Goal: Check status: Check status

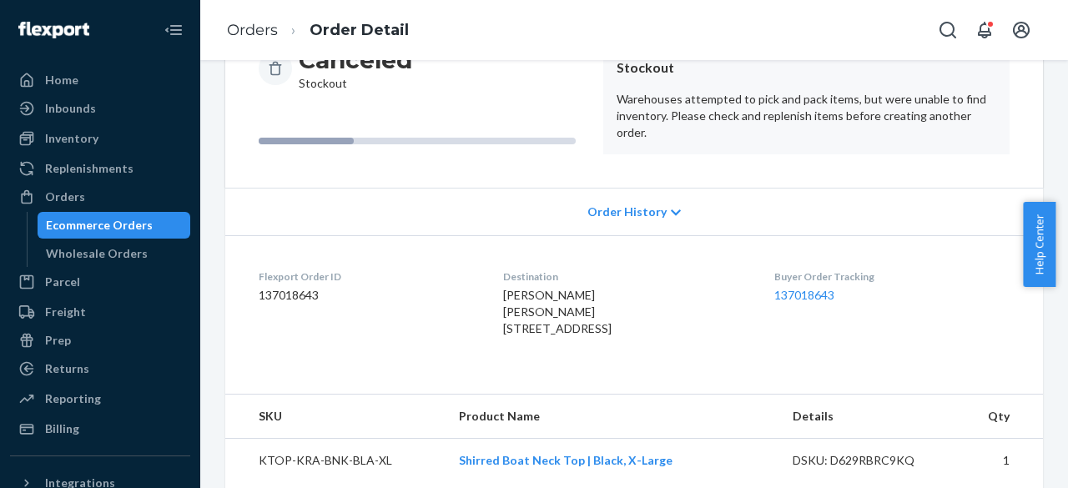
scroll to position [282, 0]
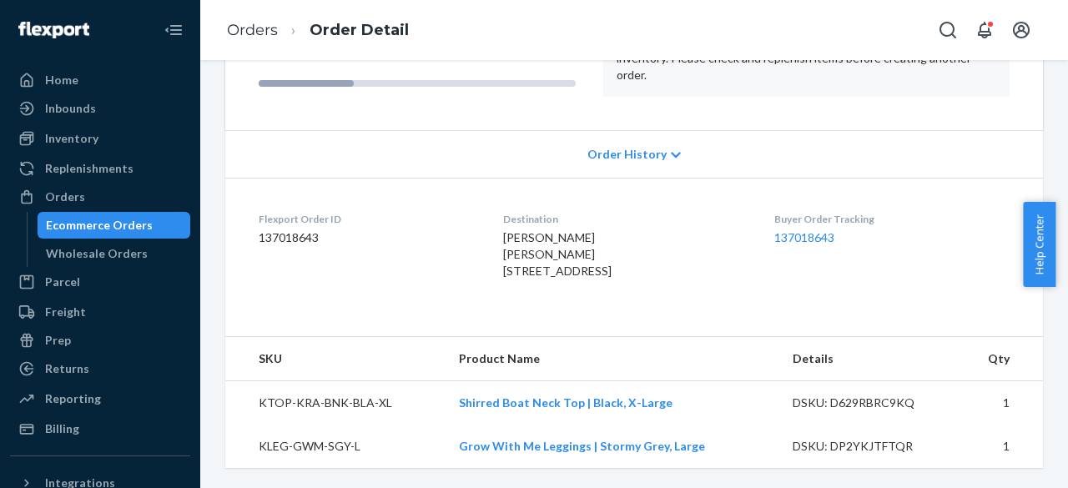
click at [340, 407] on td "KTOP-KRA-BNK-BLA-XL" at bounding box center [335, 403] width 220 height 44
copy td "KTOP-KRA-BNK-BLA-XL"
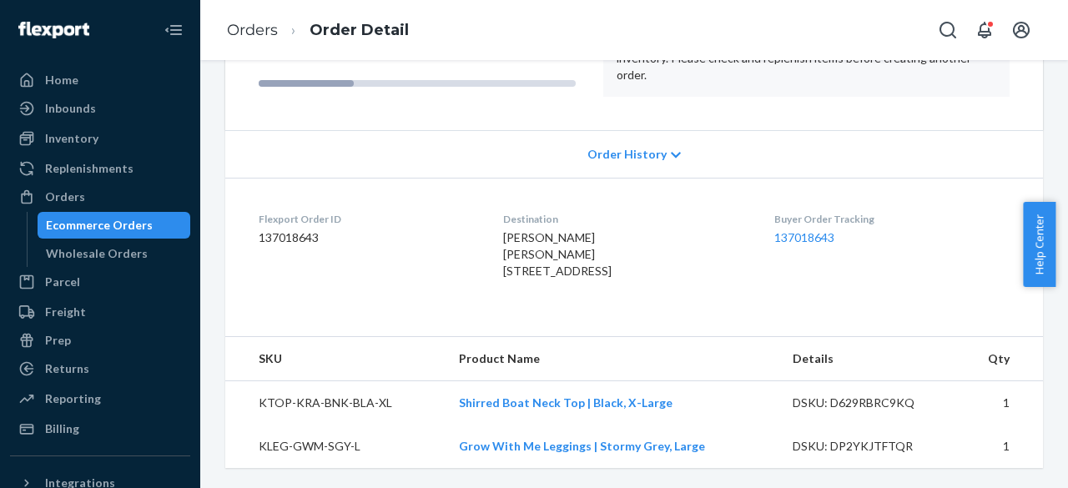
click at [323, 448] on td "KLEG-GWM-SGY-L" at bounding box center [335, 446] width 220 height 43
copy td "KLEG-GWM-SGY-L"
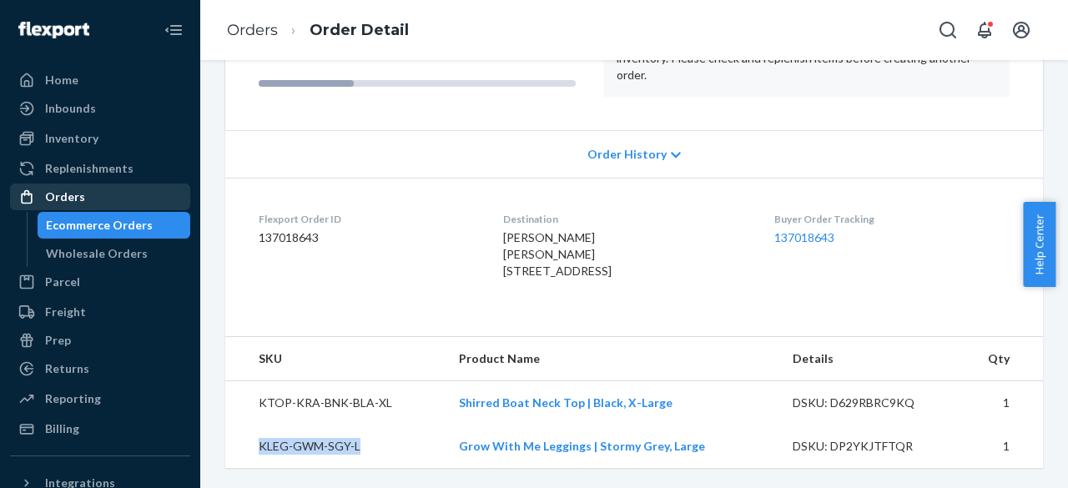
click at [70, 199] on div "Orders" at bounding box center [65, 197] width 40 height 17
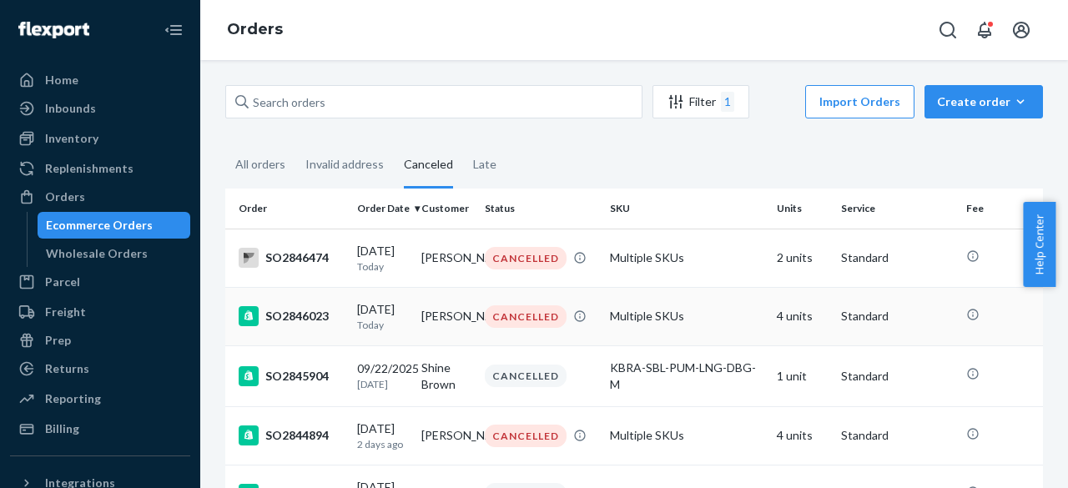
click at [282, 320] on div "SO2846023" at bounding box center [291, 316] width 105 height 20
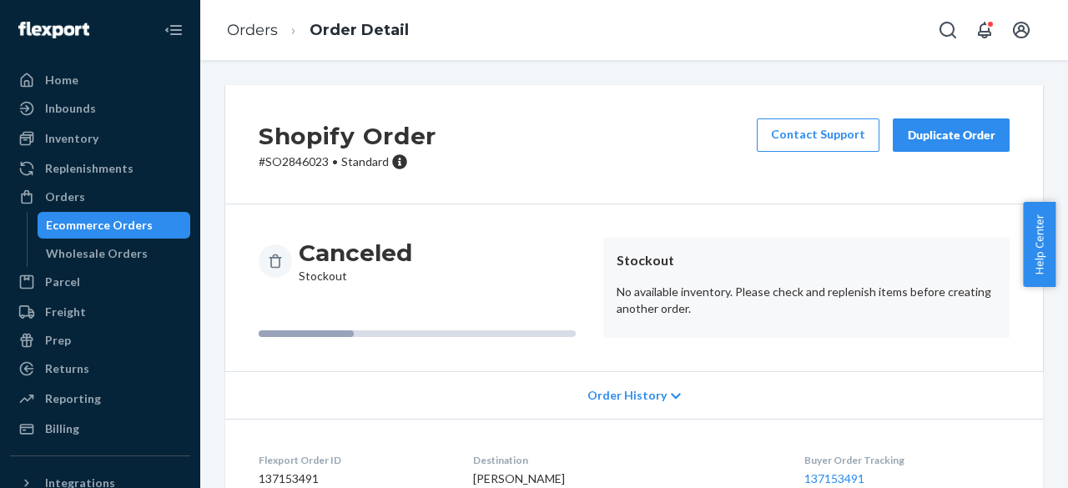
click at [294, 161] on p "# SO2846023 • Standard" at bounding box center [348, 162] width 178 height 17
copy p "SO2846023"
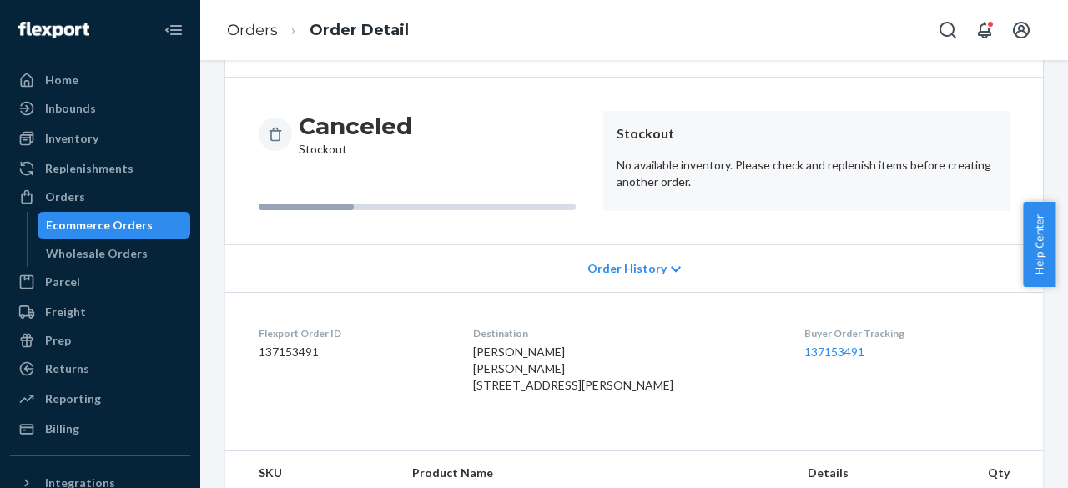
scroll to position [376, 0]
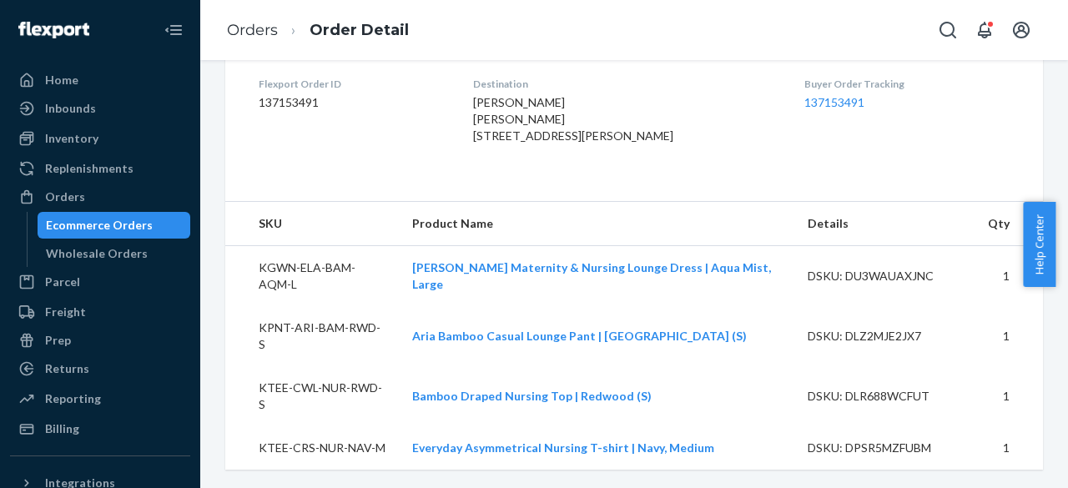
click at [348, 300] on td "KGWN-ELA-BAM-AQM-L" at bounding box center [312, 276] width 174 height 61
copy td "KGWN-ELA-BAM-AQM-L"
click at [315, 353] on td "KPNT-ARI-BAM-RWD-S" at bounding box center [312, 336] width 174 height 60
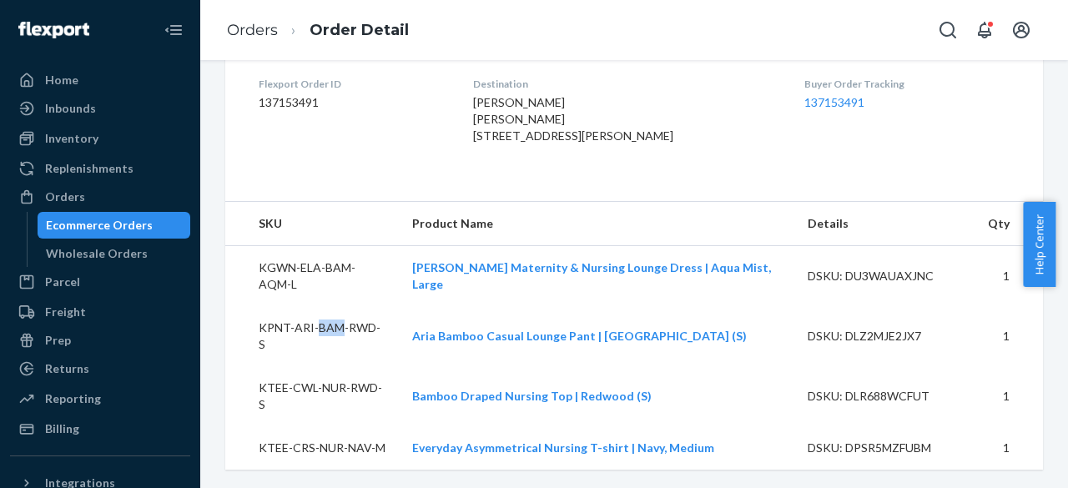
click at [315, 353] on td "KPNT-ARI-BAM-RWD-S" at bounding box center [312, 336] width 174 height 60
copy td "KPNT-ARI-BAM-RWD-S"
click at [347, 393] on td "KTEE-CWL-NUR-RWD-S" at bounding box center [312, 396] width 174 height 60
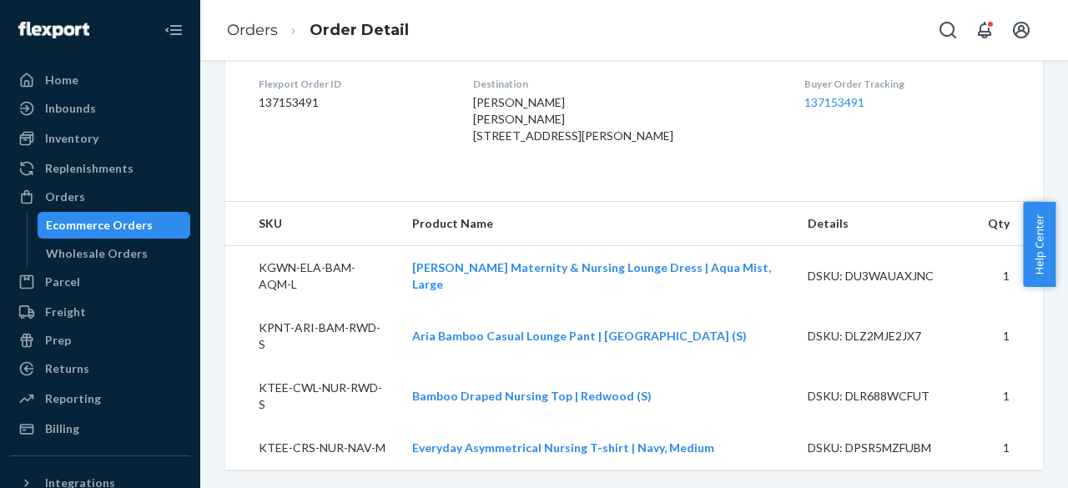
click at [342, 405] on td "KTEE-CWL-NUR-RWD-S" at bounding box center [312, 396] width 174 height 60
copy td "KTEE-CWL-NUR-RWD-S"
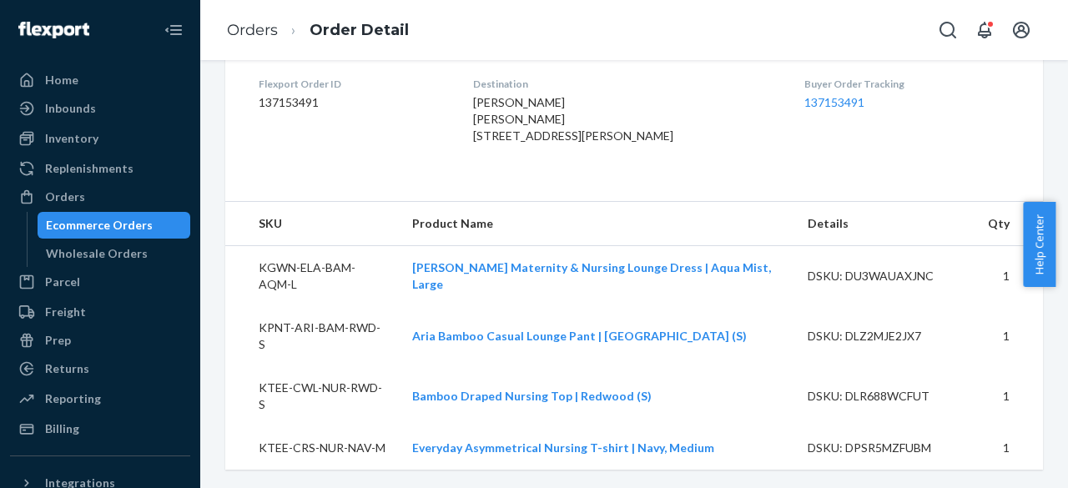
click at [300, 439] on td "KTEE-CRS-NUR-NAV-M" at bounding box center [312, 447] width 174 height 43
copy td "KTEE-CRS-NUR-NAV-M"
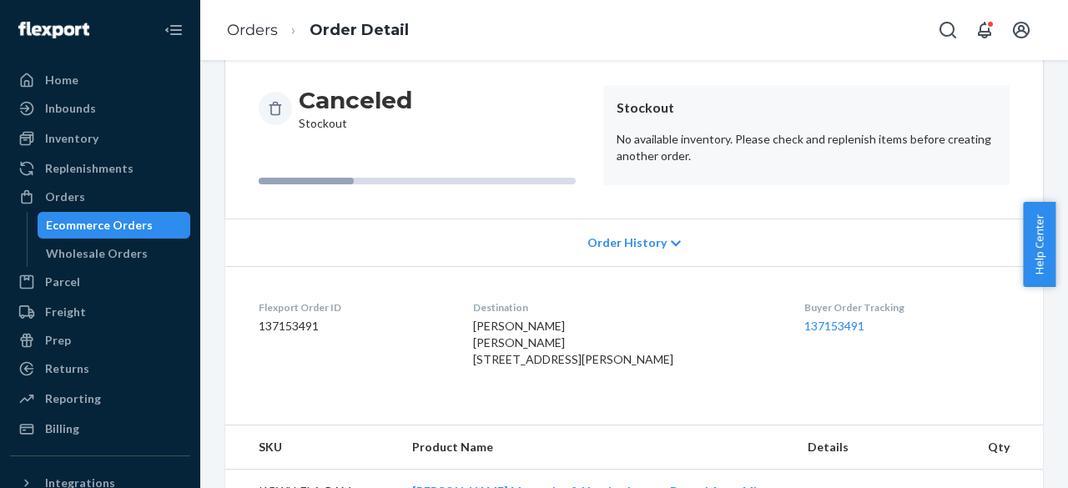
scroll to position [0, 0]
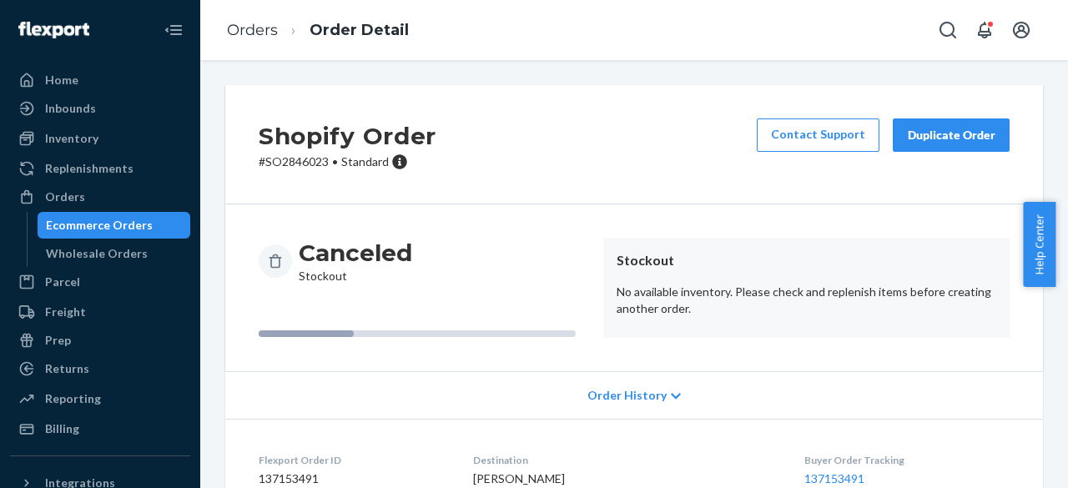
click at [302, 168] on p "# SO2846023 • Standard" at bounding box center [348, 162] width 178 height 17
copy p "SO2846023"
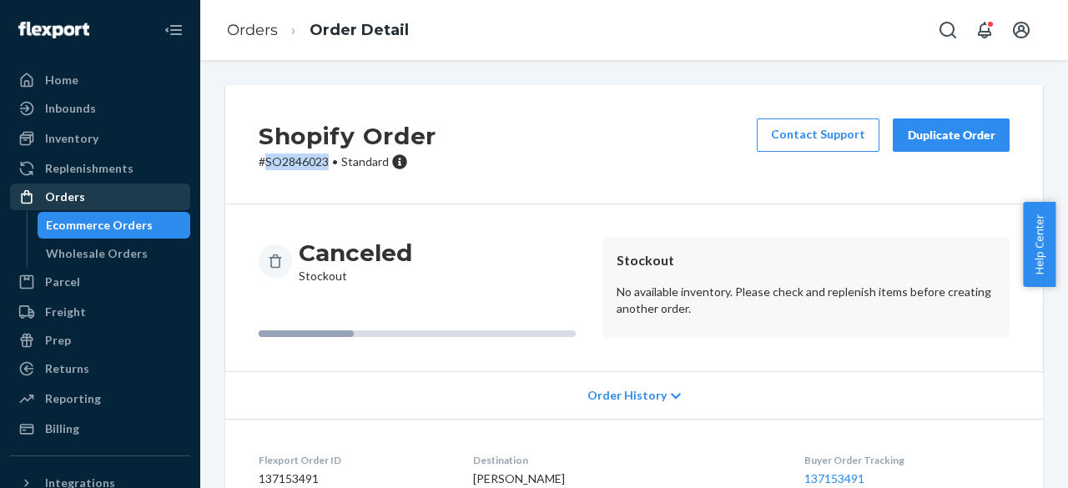
click at [93, 198] on div "Orders" at bounding box center [100, 196] width 177 height 23
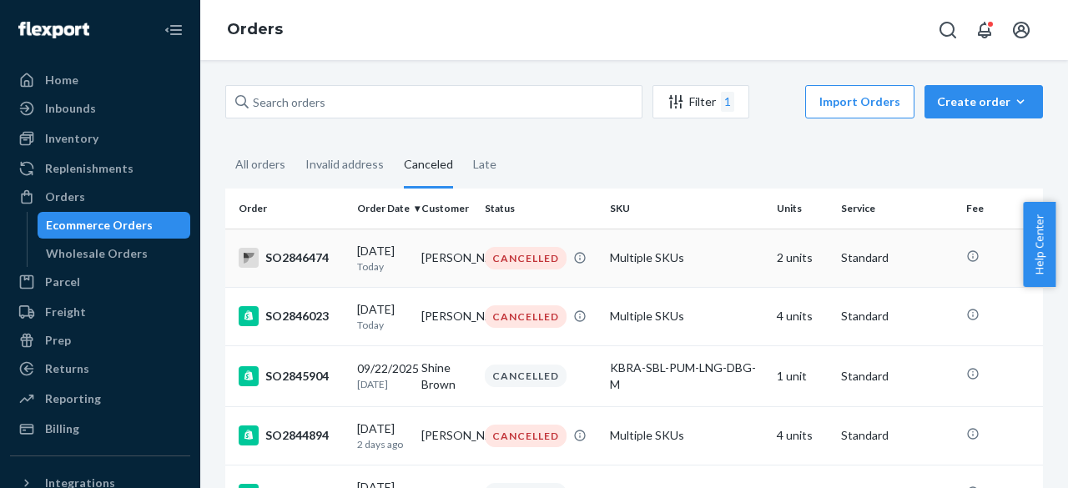
click at [294, 261] on div "SO2846474" at bounding box center [291, 258] width 105 height 20
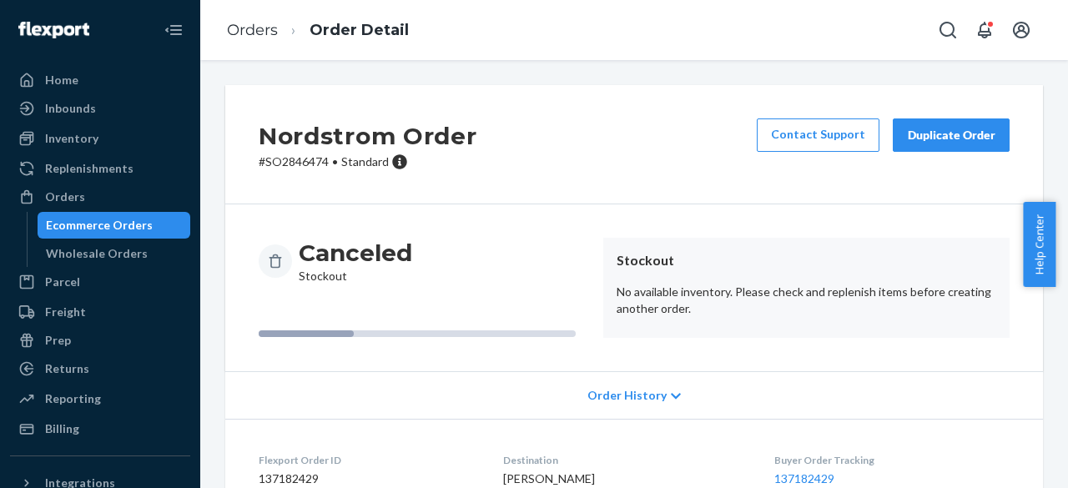
click at [298, 163] on p "# SO2846474 • Standard" at bounding box center [368, 162] width 219 height 17
click at [304, 159] on p "# SO2846474 • Standard" at bounding box center [368, 162] width 219 height 17
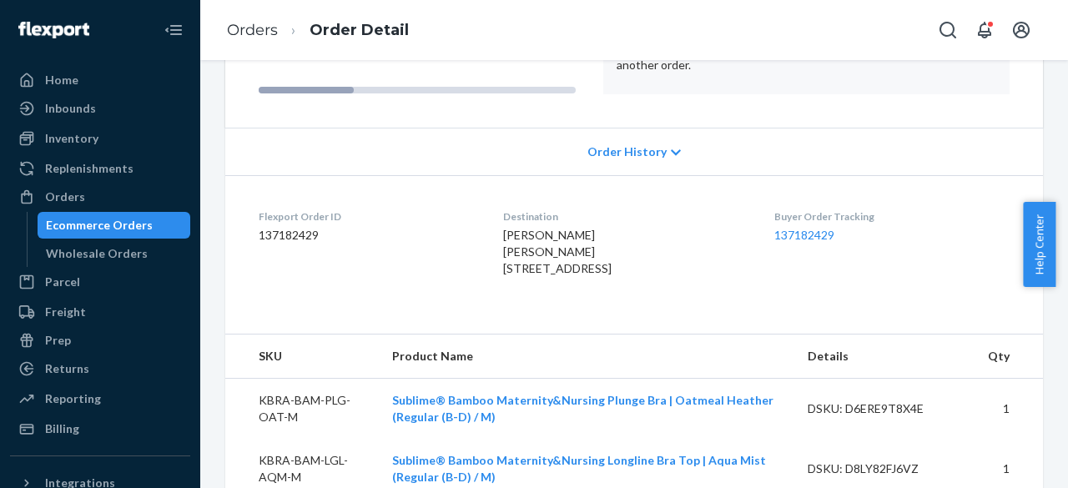
scroll to position [306, 0]
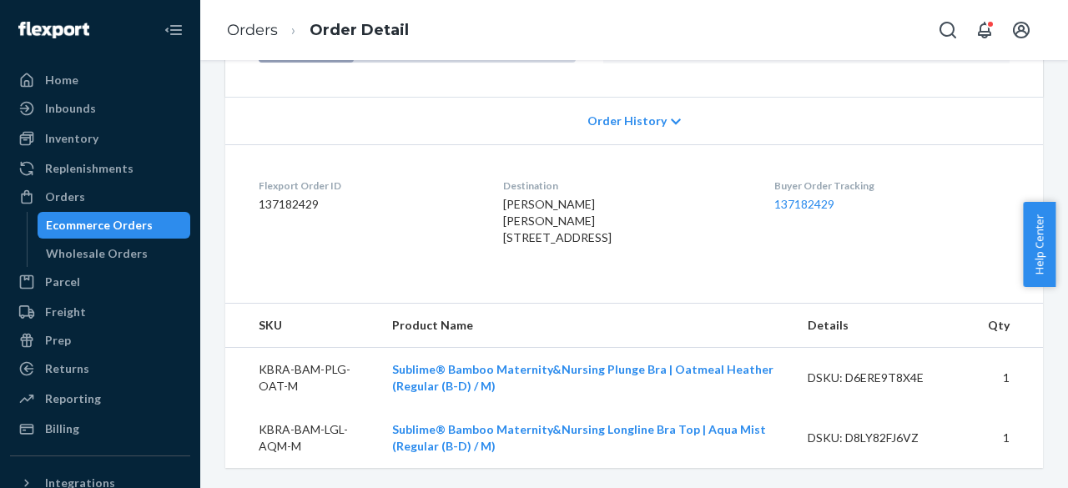
click at [269, 366] on td "KBRA-BAM-PLG-OAT-M" at bounding box center [302, 378] width 154 height 61
copy td "KBRA-BAM-PLG-OAT-M"
click at [286, 426] on td "KBRA-BAM-LGL-AQM-M" at bounding box center [302, 438] width 154 height 60
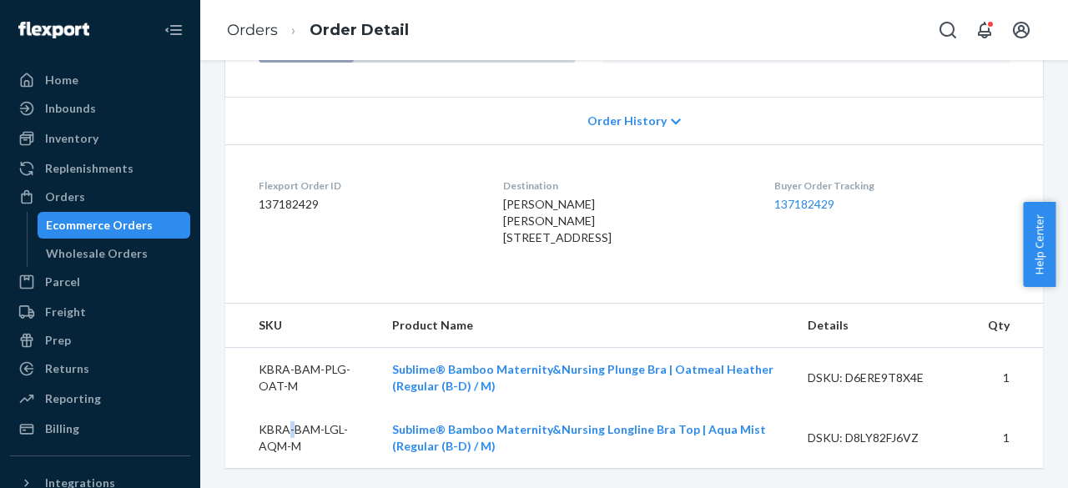
click at [286, 426] on td "KBRA-BAM-LGL-AQM-M" at bounding box center [302, 438] width 154 height 60
copy td "KBRA-BAM-LGL-AQM-M"
